Goal: Navigation & Orientation: Understand site structure

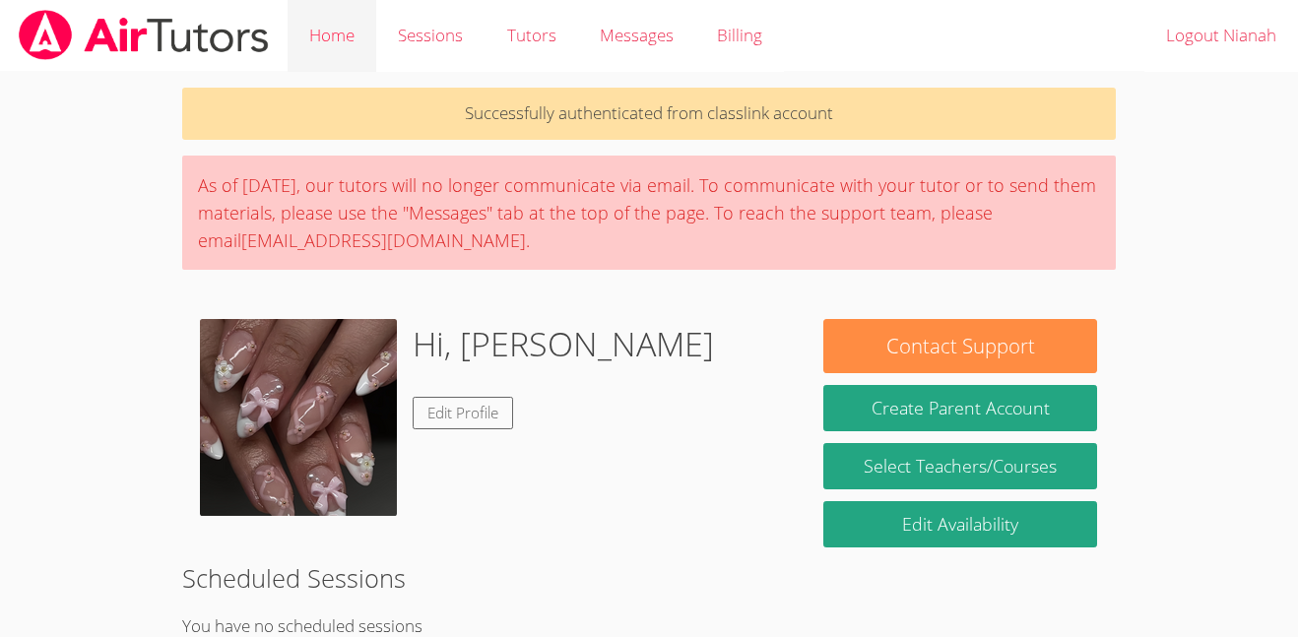
click at [309, 37] on link "Home" at bounding box center [332, 36] width 89 height 72
click at [537, 44] on link "Tutors" at bounding box center [531, 36] width 93 height 72
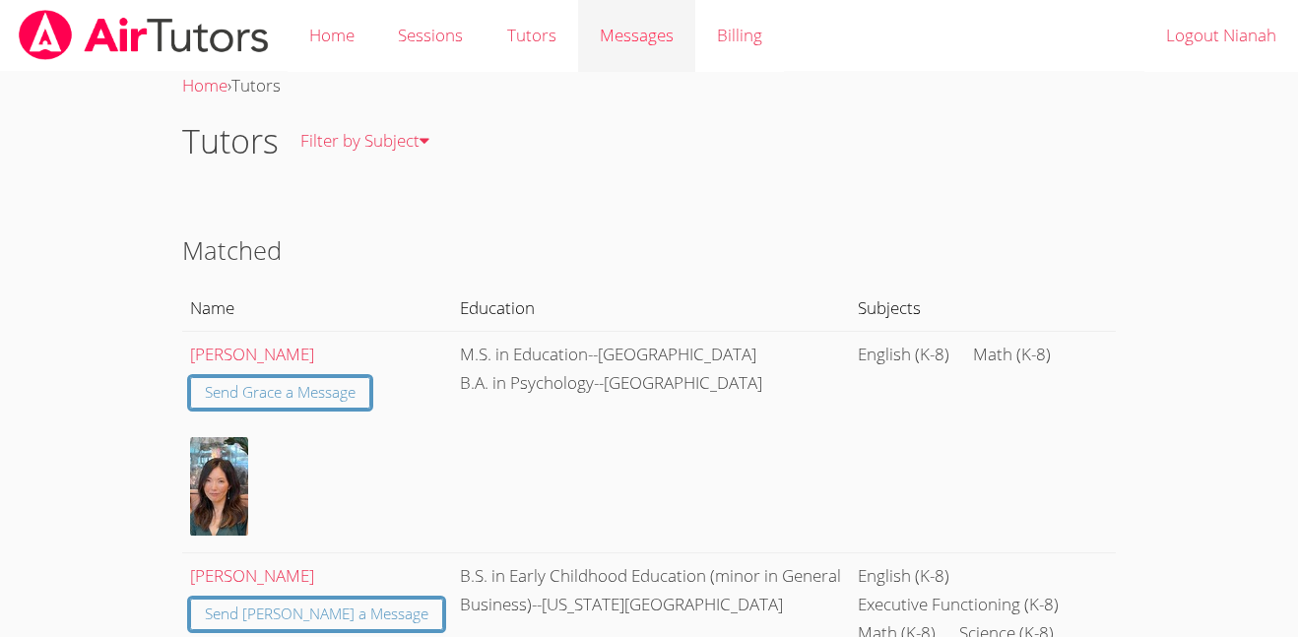
click at [647, 60] on link "Messages" at bounding box center [636, 36] width 117 height 72
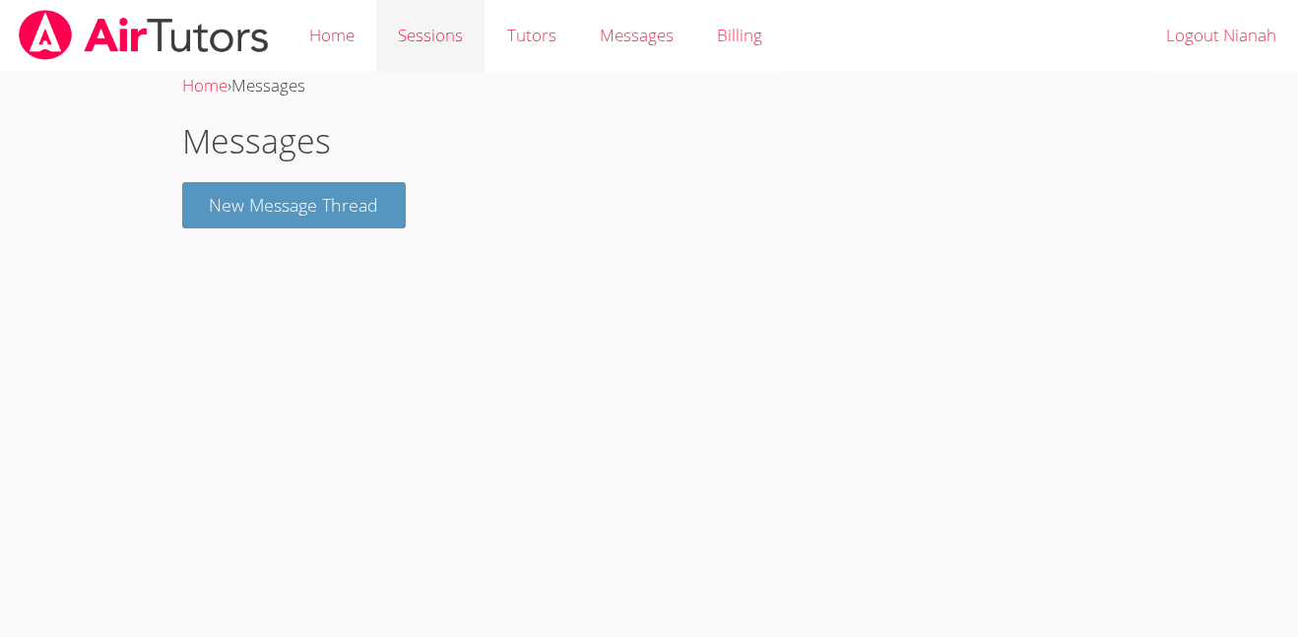
click at [451, 34] on link "Sessions" at bounding box center [430, 36] width 108 height 72
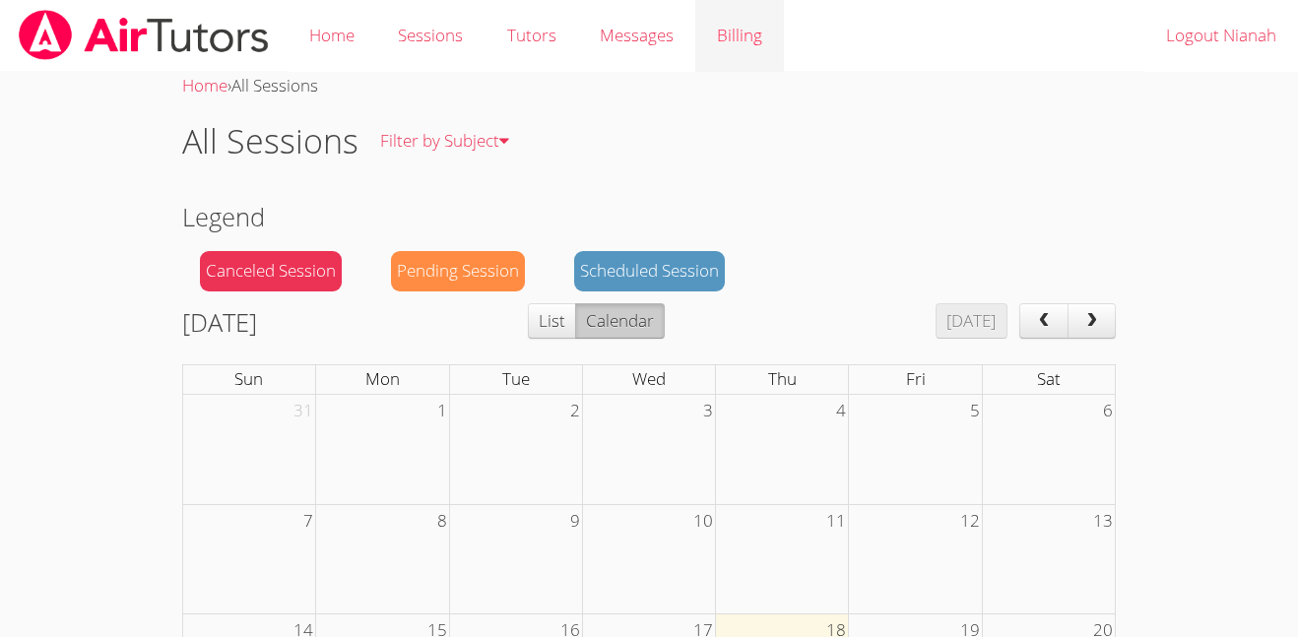
click at [712, 53] on link "Billing" at bounding box center [739, 36] width 89 height 72
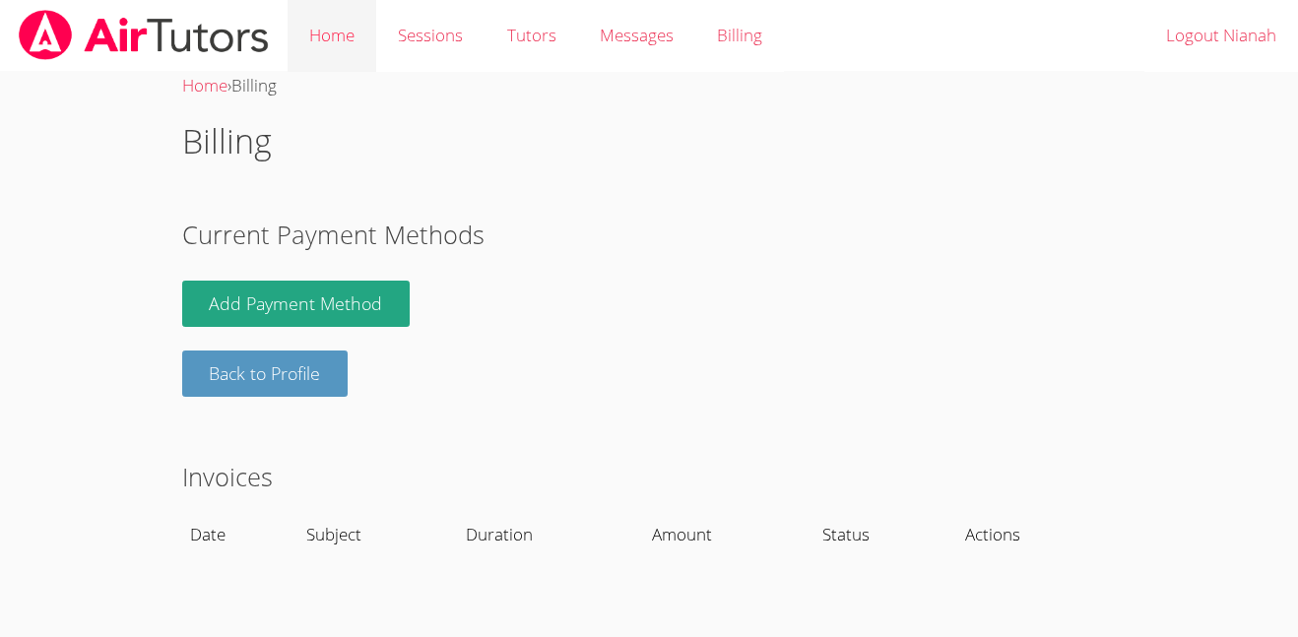
click at [360, 29] on link "Home" at bounding box center [332, 36] width 89 height 72
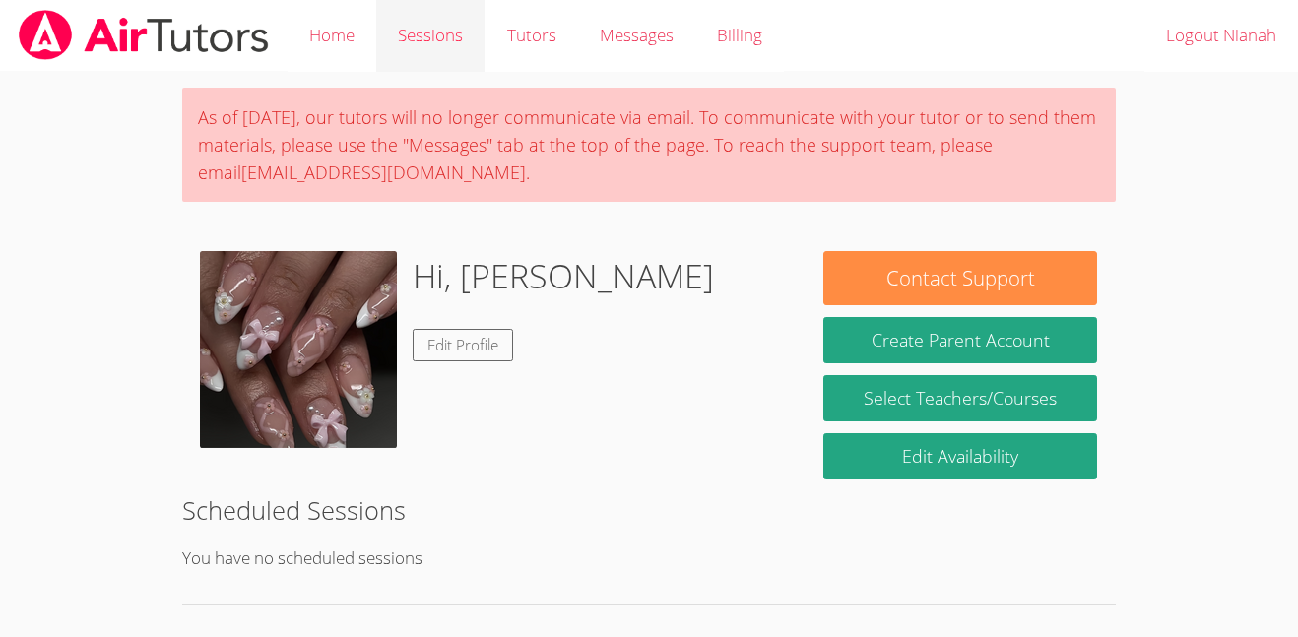
click at [430, 50] on link "Sessions" at bounding box center [430, 36] width 108 height 72
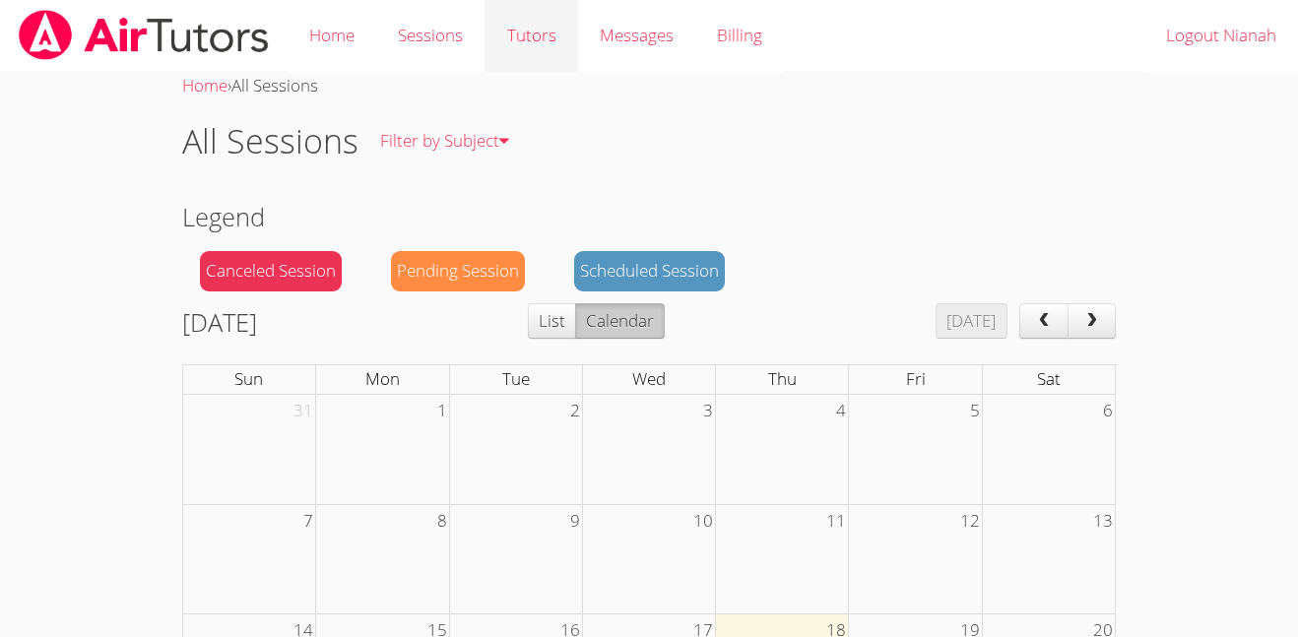
click at [555, 38] on link "Tutors" at bounding box center [531, 36] width 93 height 72
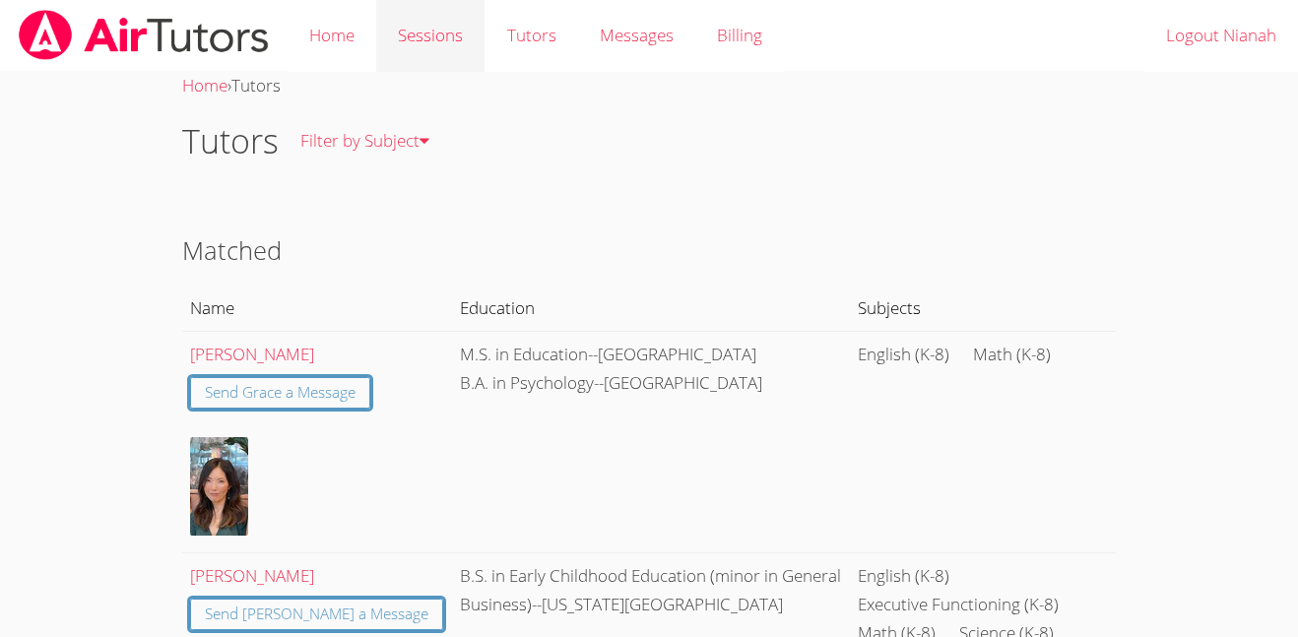
click at [457, 36] on link "Sessions" at bounding box center [430, 36] width 108 height 72
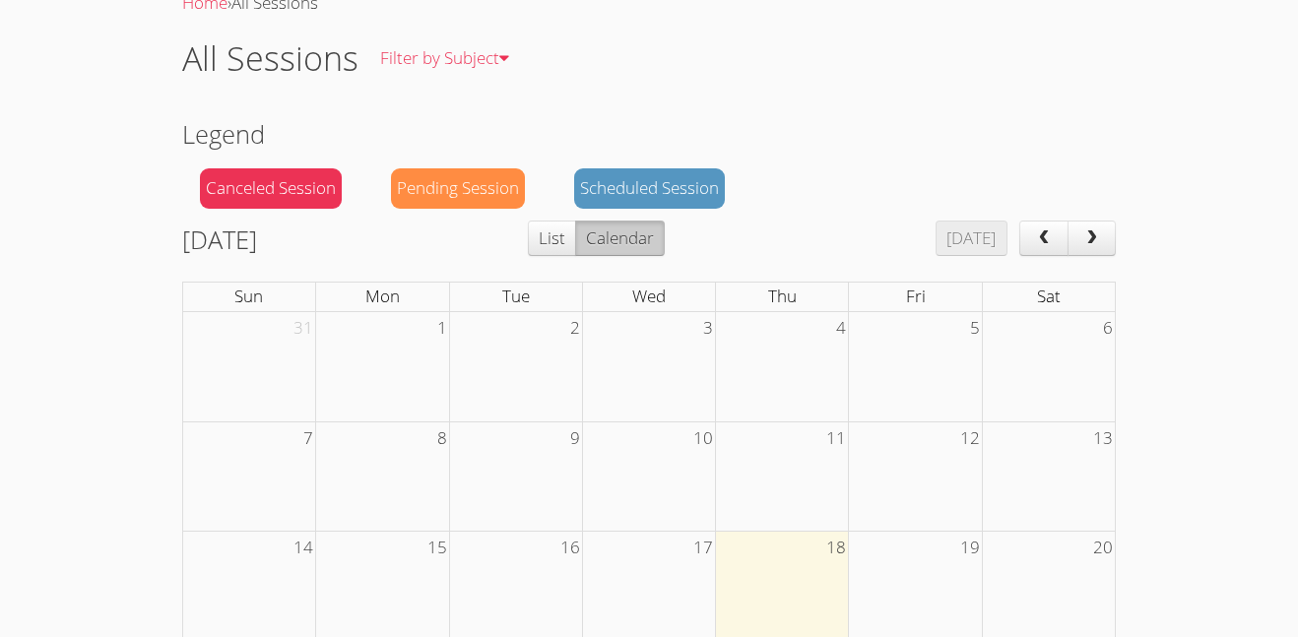
scroll to position [71, 0]
